Goal: Task Accomplishment & Management: Manage account settings

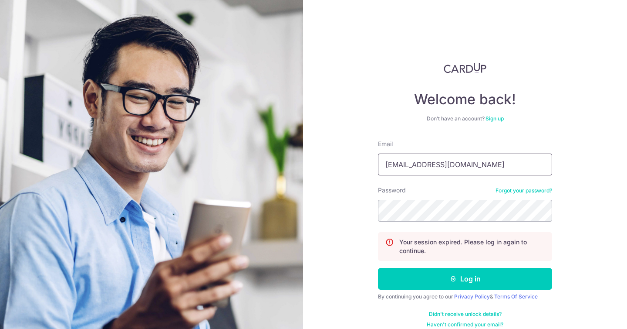
click at [468, 169] on input "andryl@elevenseventeen.com.sg" at bounding box center [465, 164] width 174 height 22
type input "[EMAIL_ADDRESS][DOMAIN_NAME]"
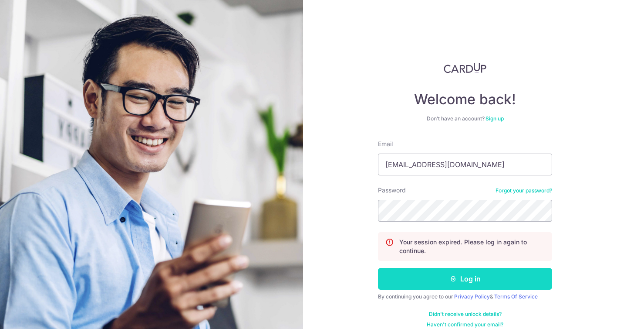
click at [467, 276] on button "Log in" at bounding box center [465, 279] width 174 height 22
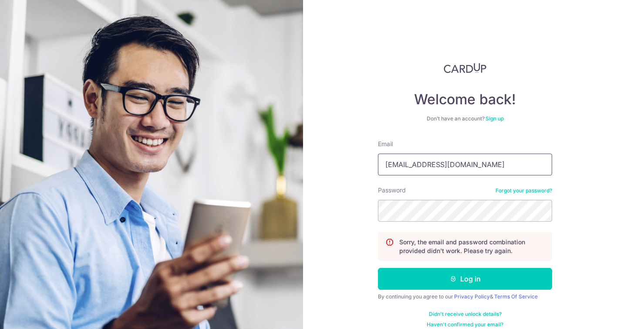
click at [445, 165] on input "andryl@elevenseventeen.com.sg" at bounding box center [465, 164] width 174 height 22
type input "[EMAIL_ADDRESS][DOMAIN_NAME]"
click at [378, 268] on button "Log in" at bounding box center [465, 279] width 174 height 22
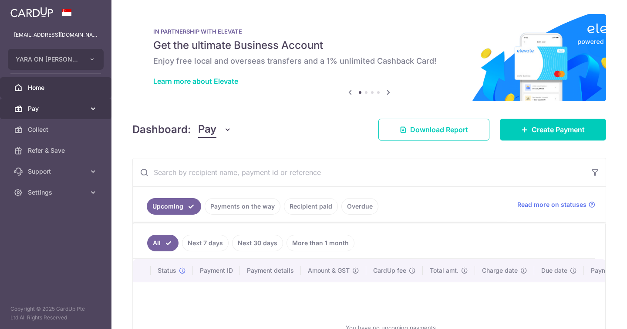
click at [86, 114] on link "Pay" at bounding box center [56, 108] width 112 height 21
